Goal: Use online tool/utility

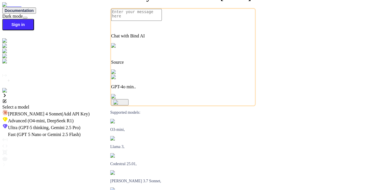
click at [217, 105] on div "Select a model" at bounding box center [182, 107] width 361 height 5
click at [251, 105] on div at bounding box center [182, 105] width 361 height 0
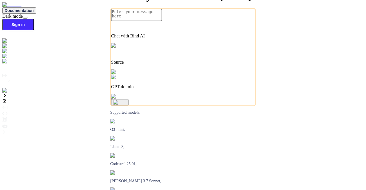
click at [176, 89] on p "GPT-4o min.." at bounding box center [183, 86] width 144 height 5
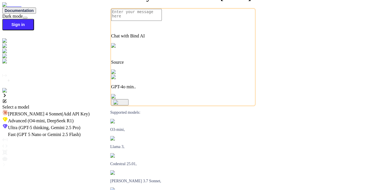
click at [81, 132] on span "(GPT 5 Nano or Gemini 2.5 Flash)" at bounding box center [49, 134] width 64 height 5
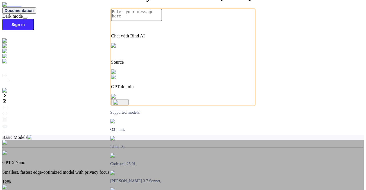
click at [165, 135] on div "Basic Models" at bounding box center [182, 137] width 361 height 5
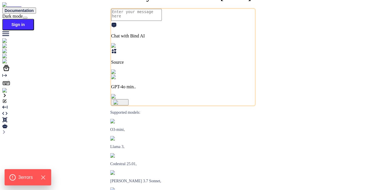
click at [189, 89] on div "GPT-4o min.." at bounding box center [183, 82] width 144 height 15
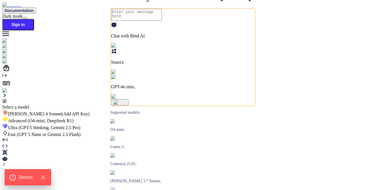
click at [81, 132] on span "(GPT 5 Nano or Gemini 2.5 Flash)" at bounding box center [49, 134] width 64 height 5
type textarea "x"
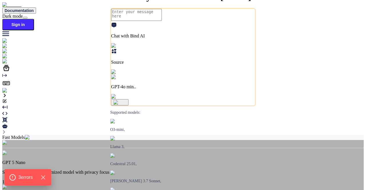
click at [160, 135] on div "Fast Models" at bounding box center [182, 137] width 361 height 5
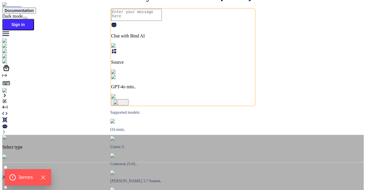
click at [16, 154] on img at bounding box center [9, 156] width 14 height 5
